Goal: Use online tool/utility

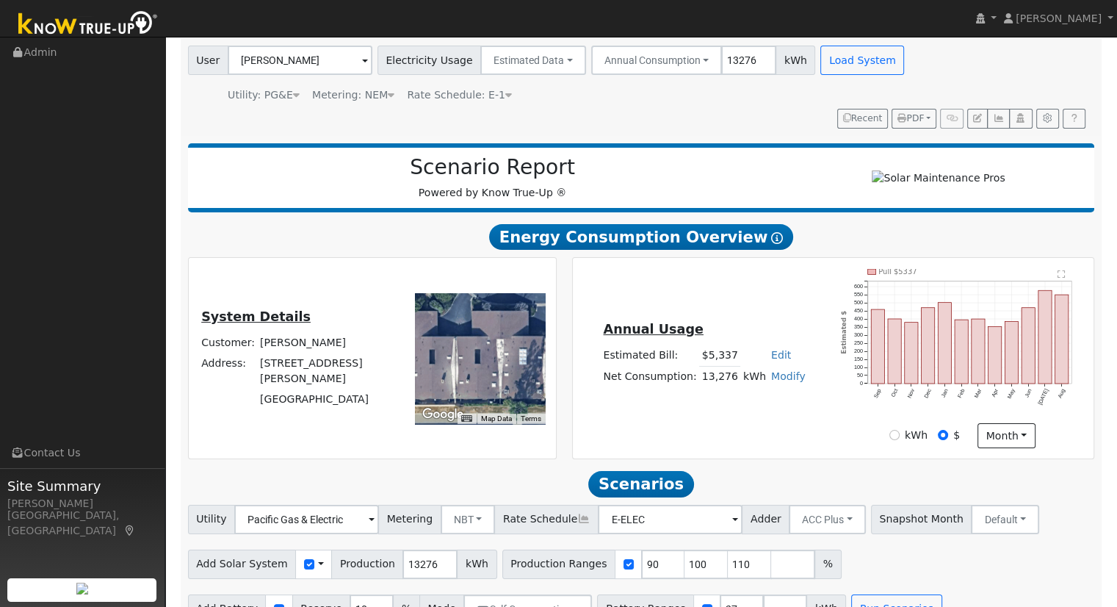
scroll to position [140, 0]
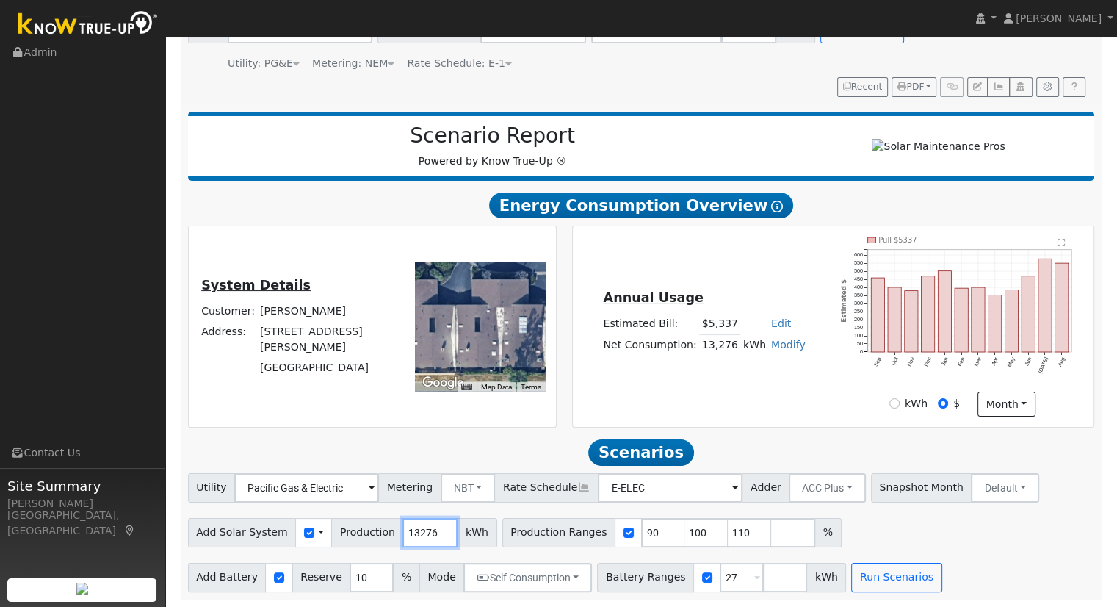
click at [414, 527] on input "13276" at bounding box center [429, 532] width 55 height 29
type input "19768"
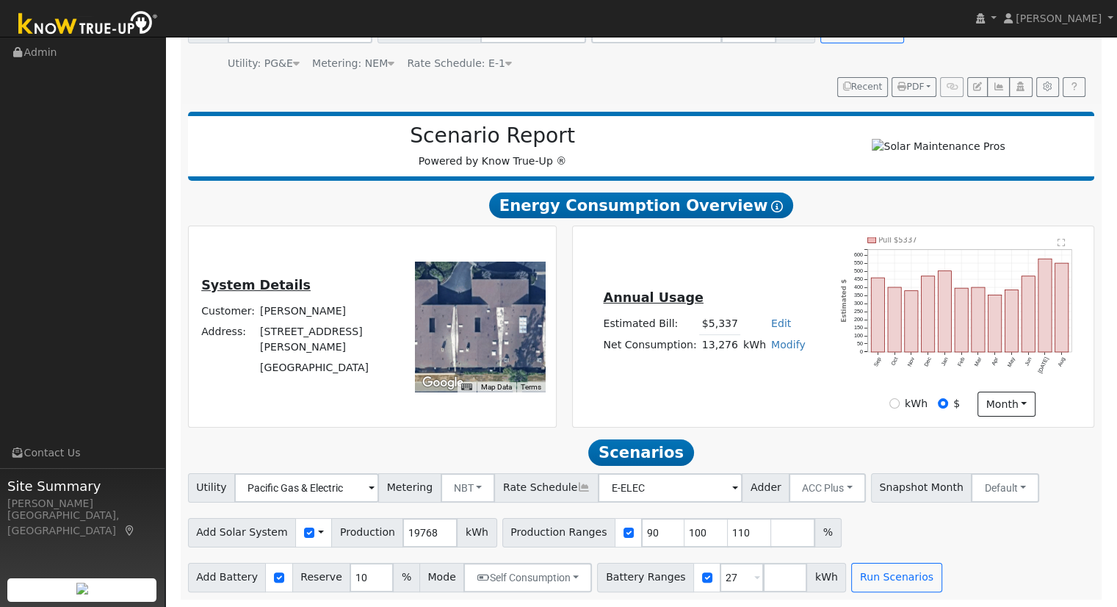
click at [615, 533] on div at bounding box center [628, 532] width 27 height 29
click at [624, 532] on input "checkbox" at bounding box center [629, 532] width 10 height 10
checkbox input "false"
click at [720, 570] on input "27" at bounding box center [742, 577] width 44 height 29
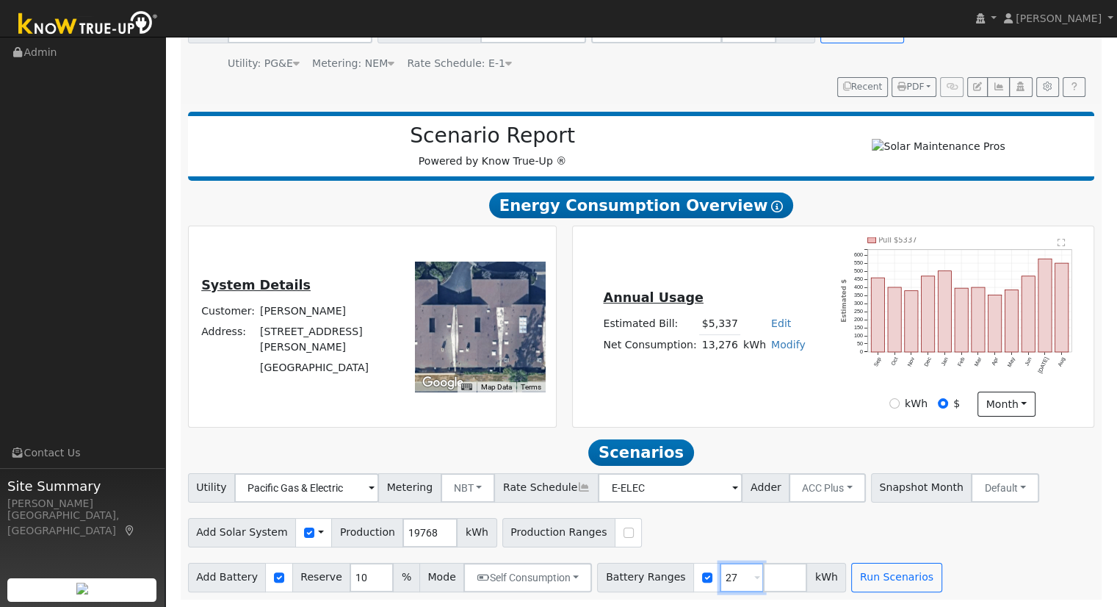
click at [720, 570] on input "27" at bounding box center [742, 577] width 44 height 29
type input "25"
click at [880, 574] on button "Run Scenarios" at bounding box center [896, 577] width 90 height 29
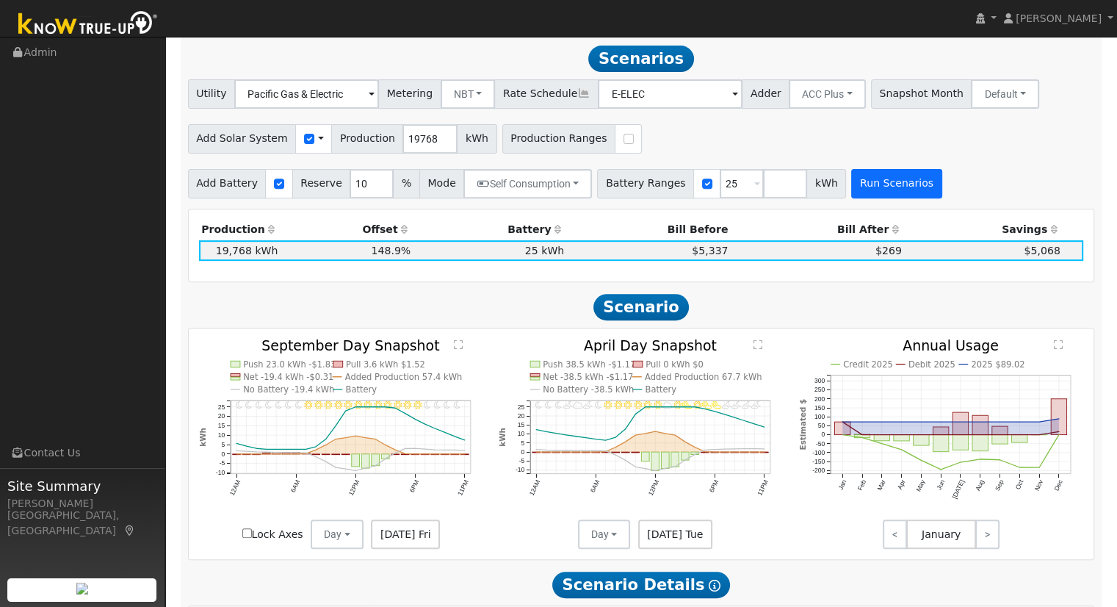
scroll to position [533, 0]
